Goal: Navigation & Orientation: Find specific page/section

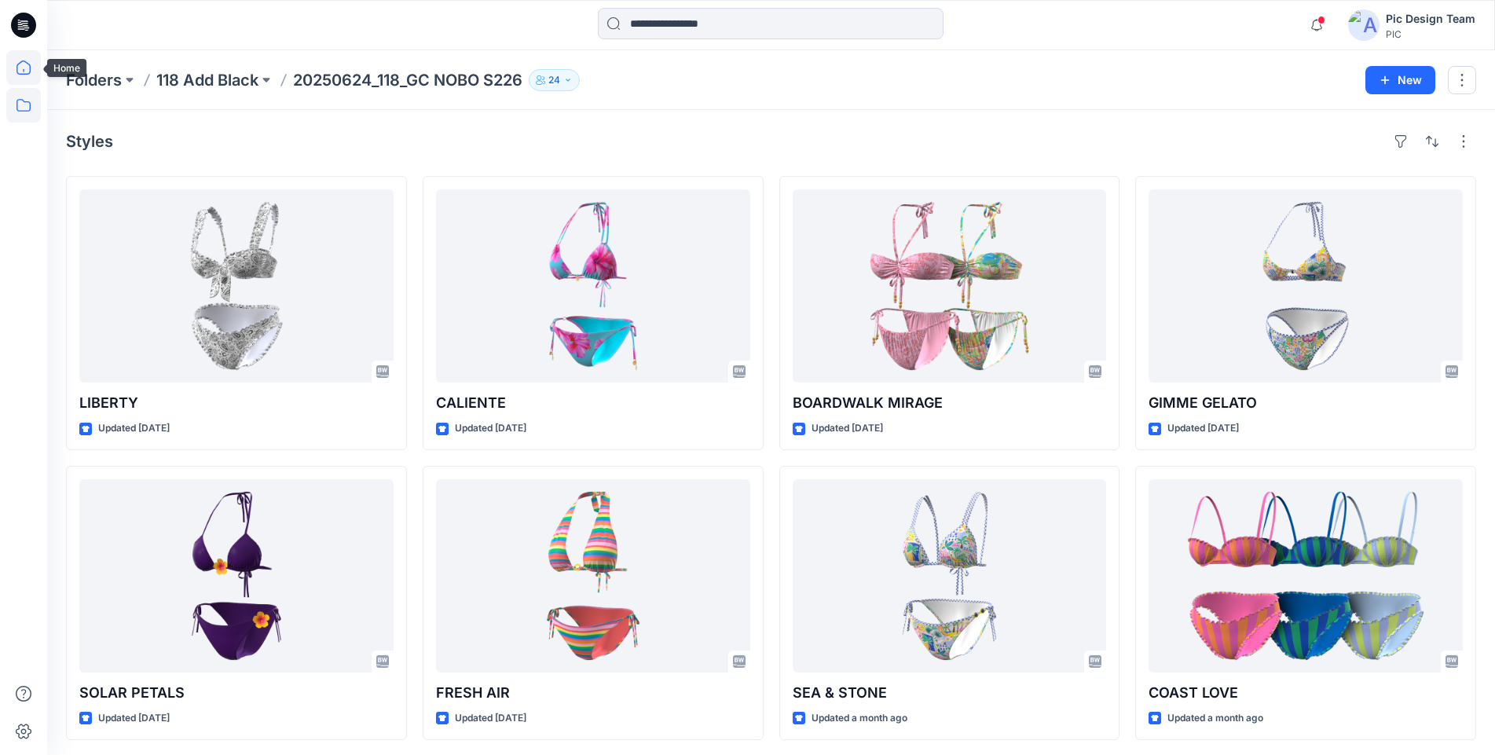
click at [24, 64] on icon at bounding box center [23, 67] width 35 height 35
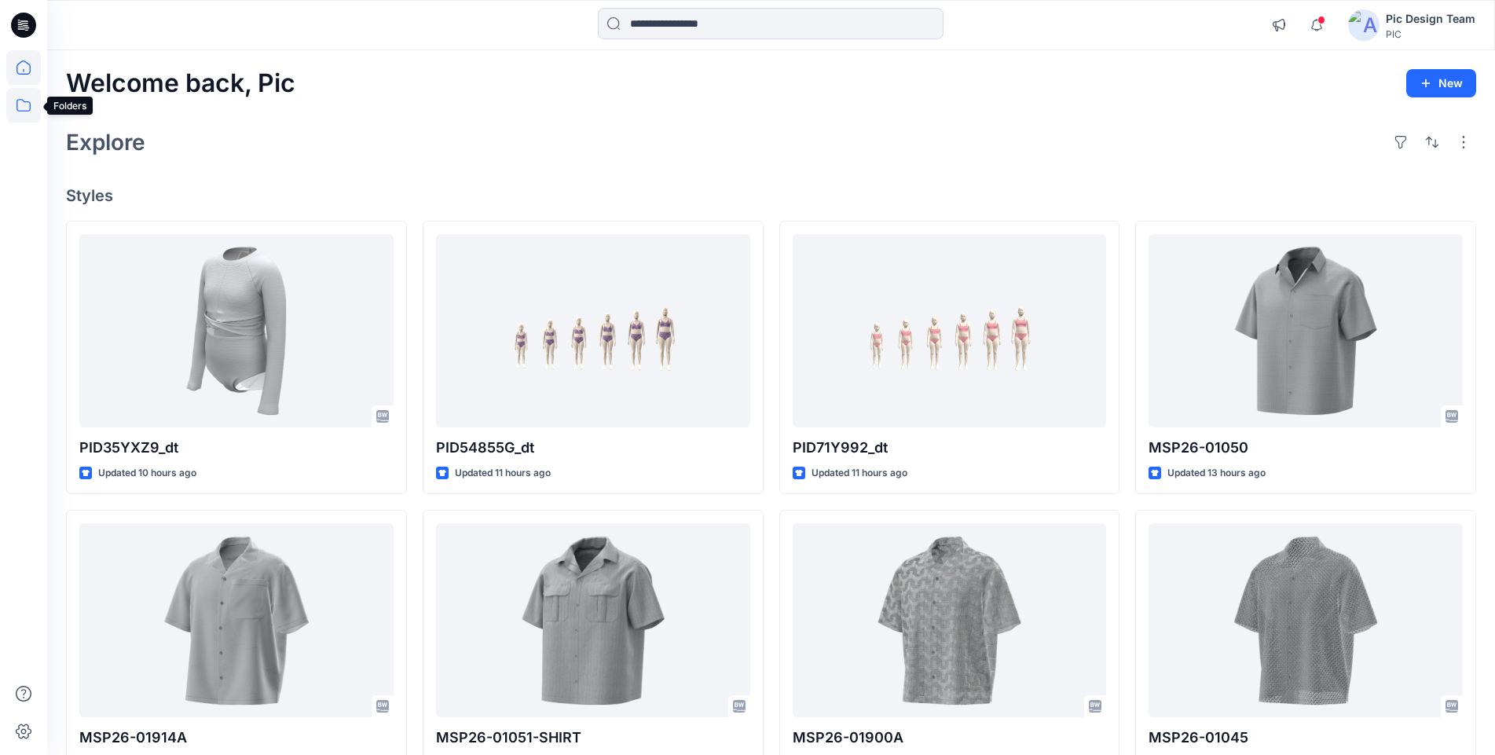
click at [26, 107] on icon at bounding box center [23, 105] width 35 height 35
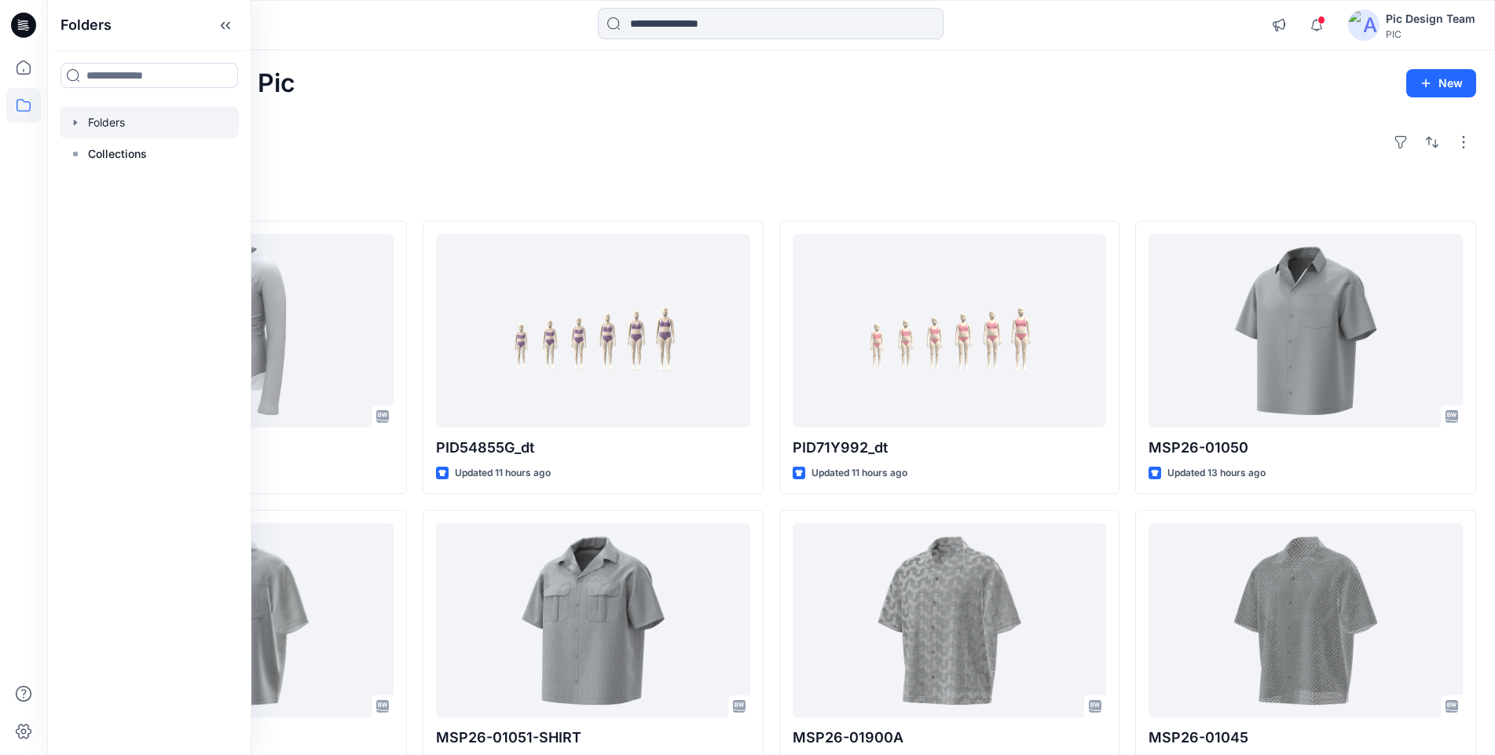
click at [117, 115] on div at bounding box center [149, 122] width 179 height 31
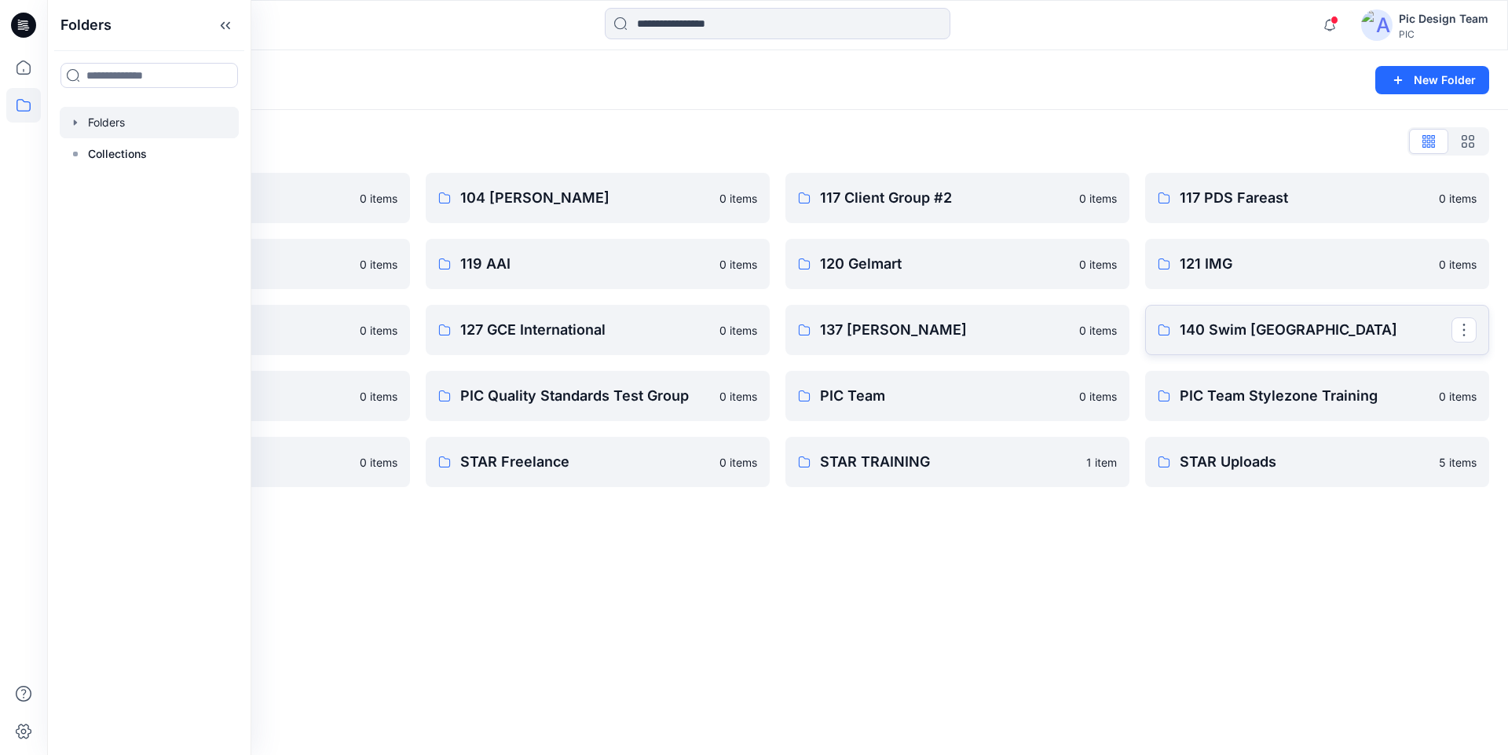
click at [1242, 333] on p "140 Swim [GEOGRAPHIC_DATA]" at bounding box center [1316, 330] width 272 height 22
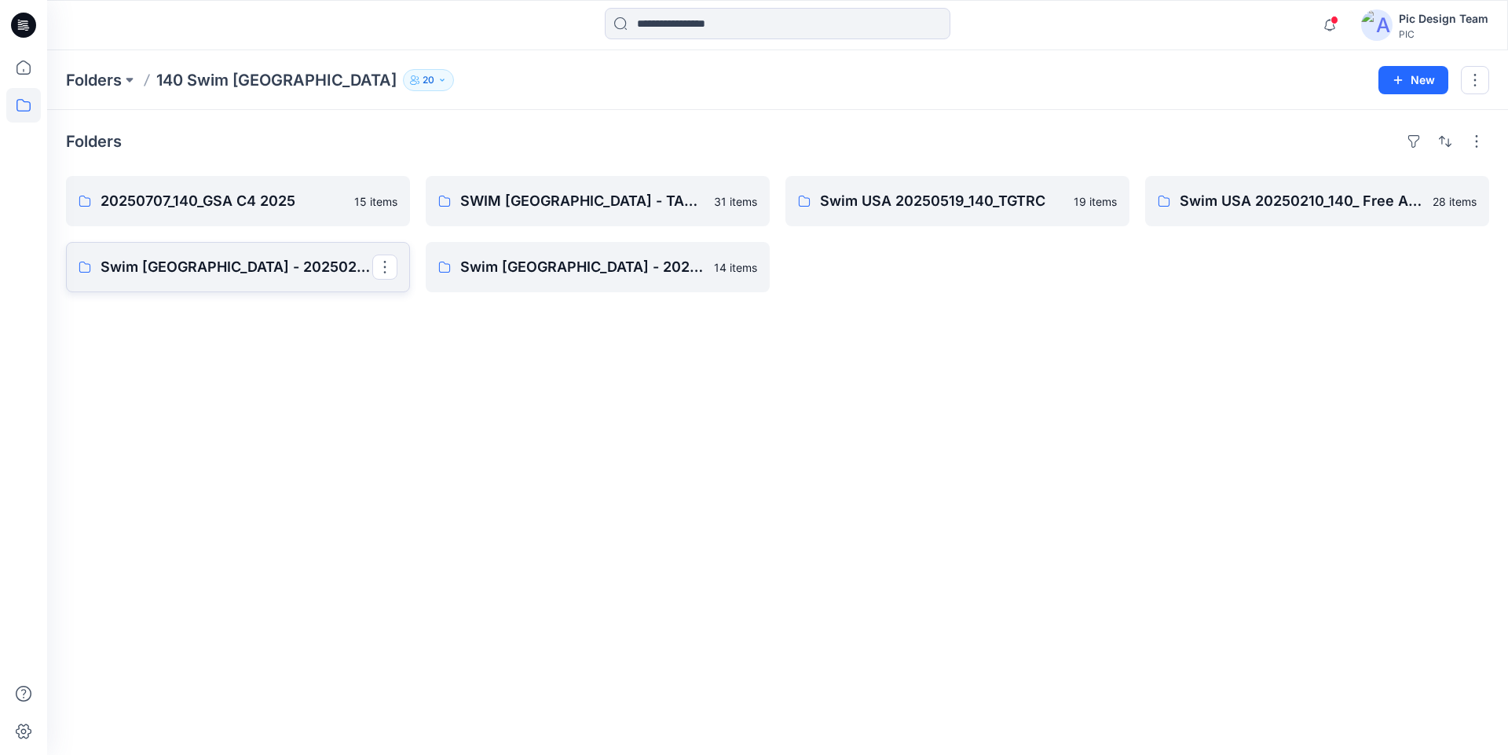
click at [293, 258] on p "Swim [GEOGRAPHIC_DATA] - 20250210_140_Free Assembly 3D Pilot- Fixture 1" at bounding box center [237, 267] width 272 height 22
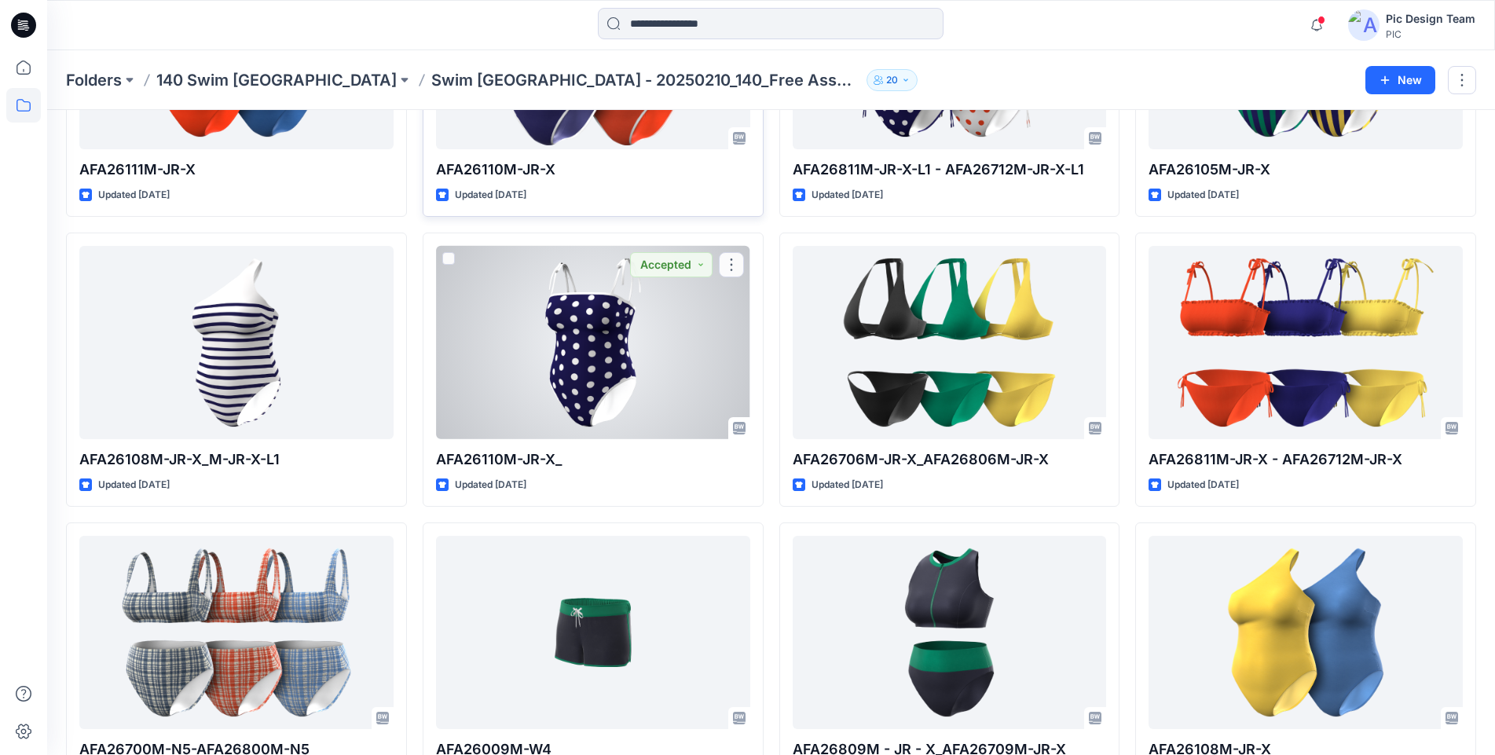
scroll to position [584, 0]
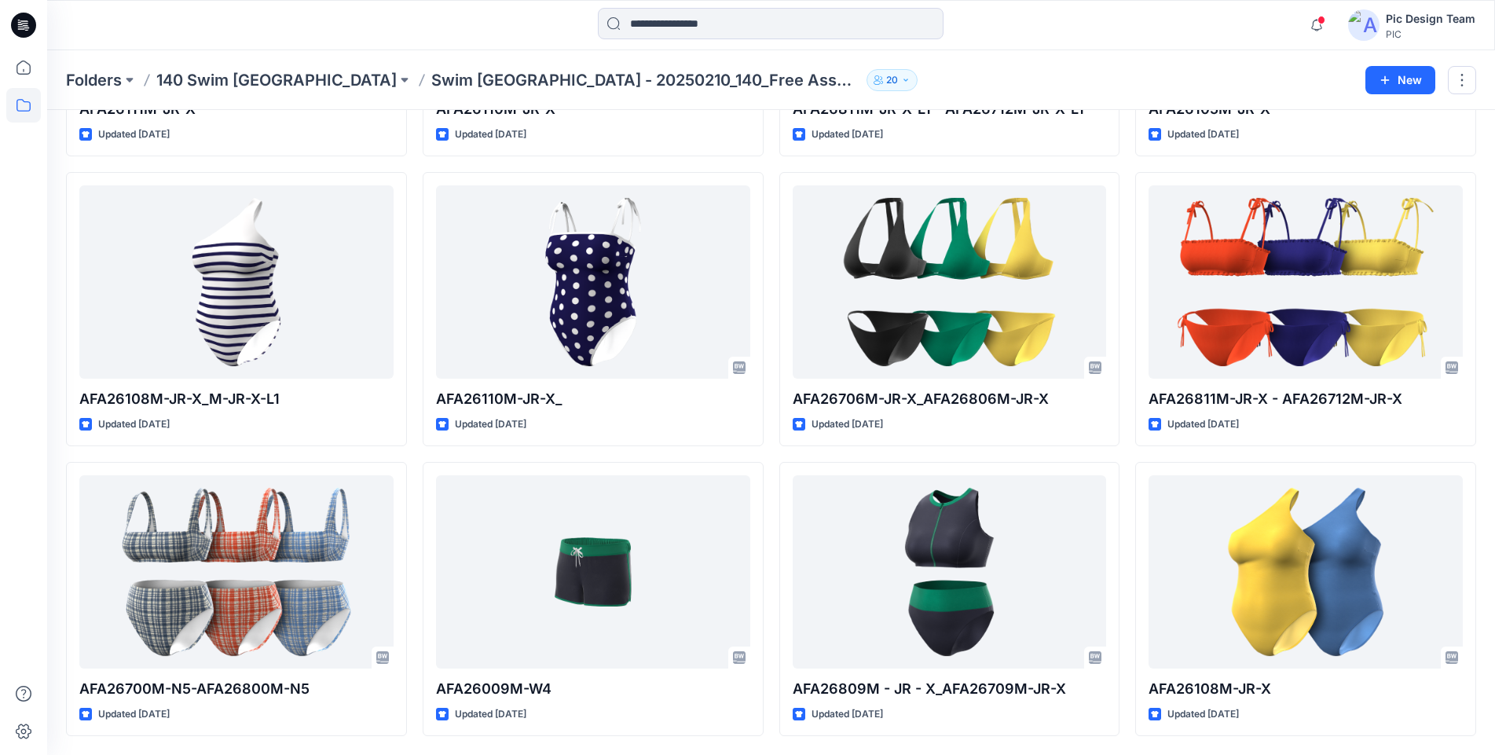
click at [261, 78] on p "140 Swim [GEOGRAPHIC_DATA]" at bounding box center [276, 80] width 240 height 22
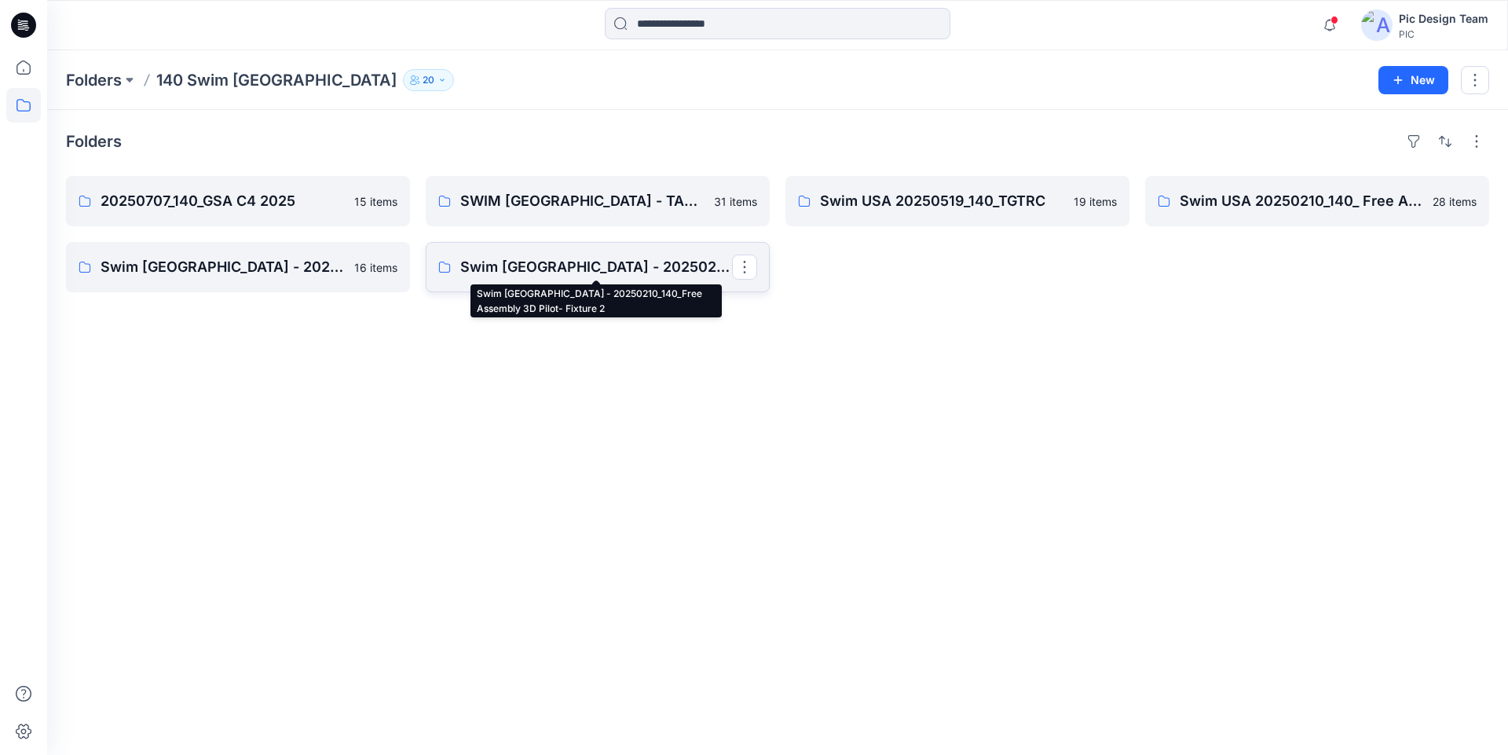
click at [570, 265] on p "Swim [GEOGRAPHIC_DATA] - 20250210_140_Free Assembly 3D Pilot- Fixture 2" at bounding box center [596, 267] width 272 height 22
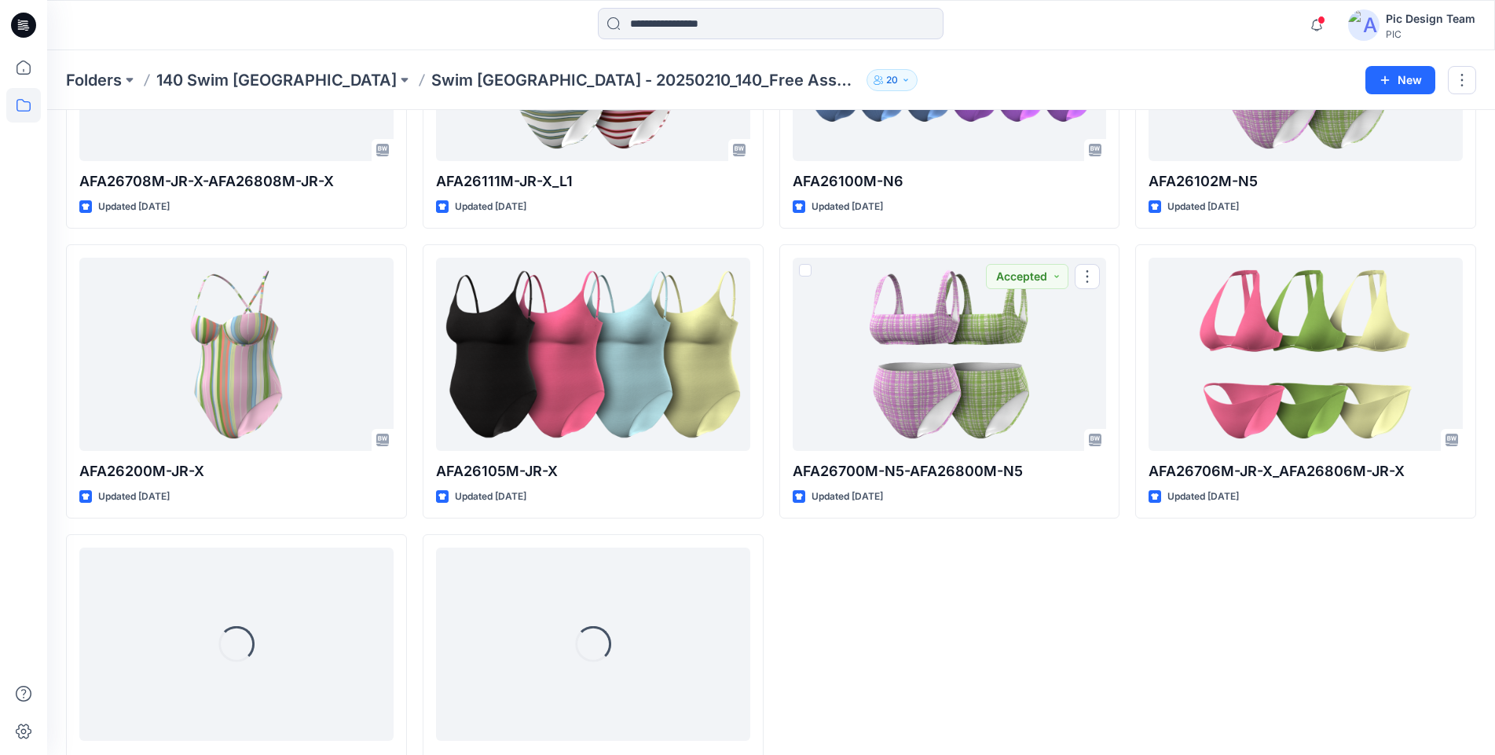
scroll to position [577, 0]
